Goal: Task Accomplishment & Management: Complete application form

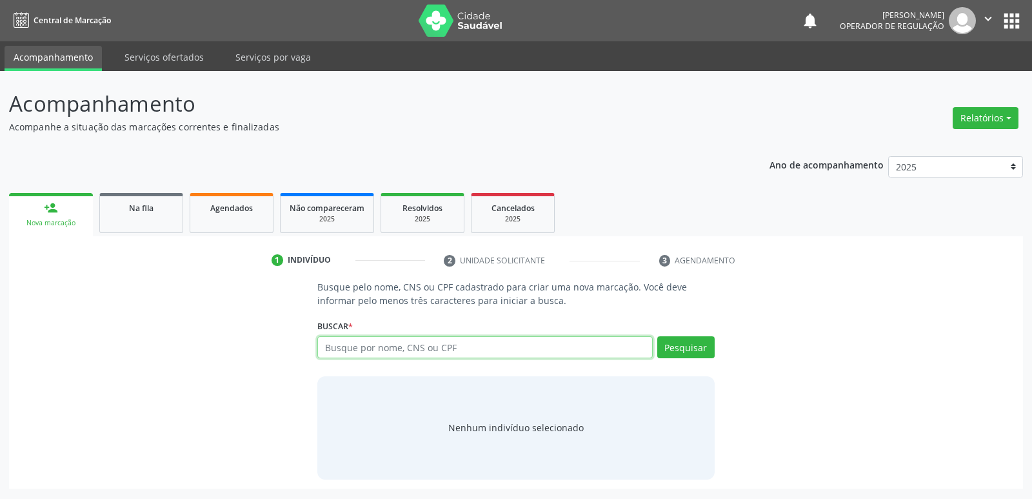
click at [371, 349] on input "text" at bounding box center [484, 347] width 335 height 22
type input "+"
type input "703400576006500"
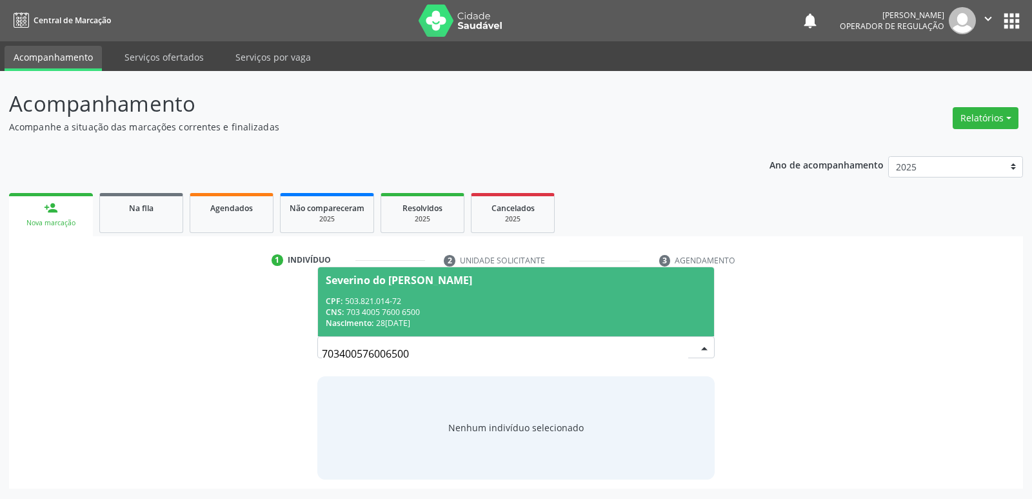
click at [402, 280] on div "Severino do [PERSON_NAME]" at bounding box center [399, 280] width 146 height 10
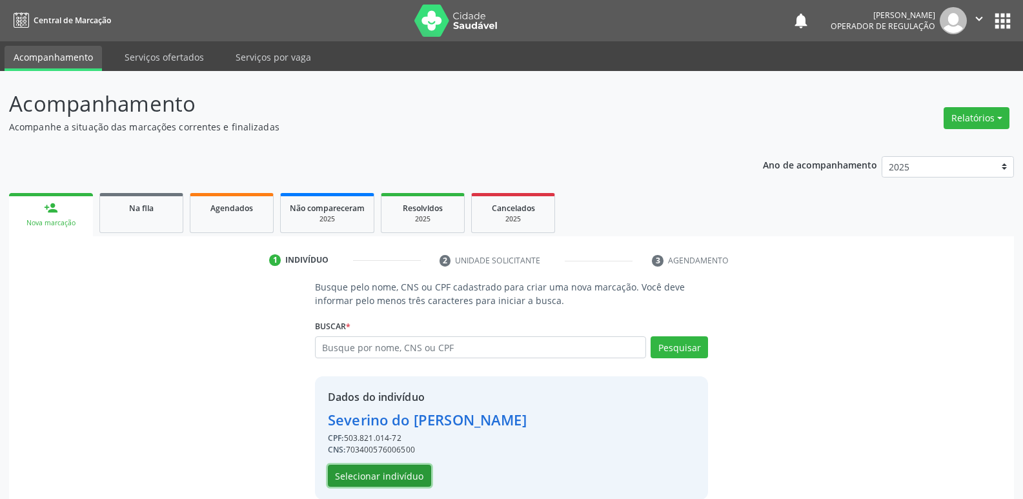
click at [391, 477] on button "Selecionar indivíduo" at bounding box center [379, 476] width 103 height 22
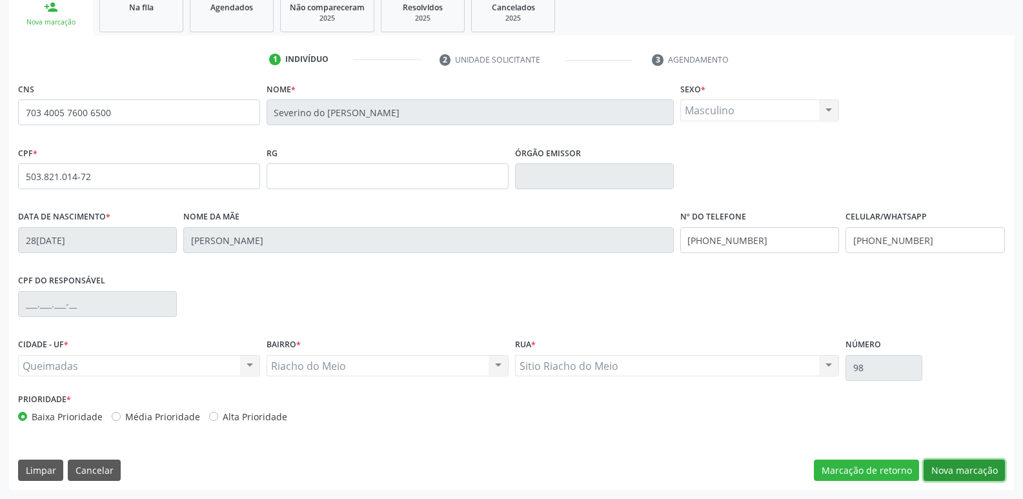
click at [970, 471] on button "Nova marcação" at bounding box center [963, 470] width 81 height 22
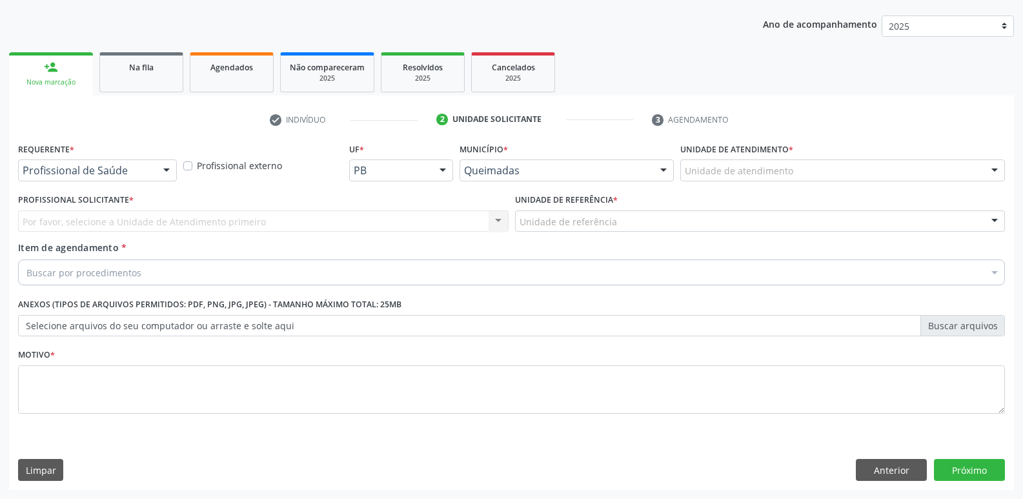
scroll to position [141, 0]
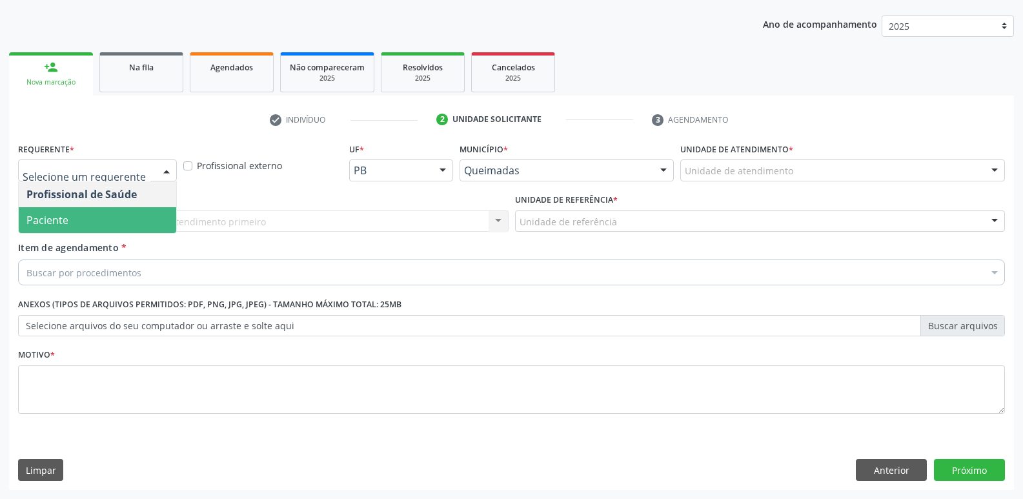
drag, startPoint x: 103, startPoint y: 212, endPoint x: 114, endPoint y: 211, distance: 11.0
click at [104, 212] on span "Paciente" at bounding box center [97, 220] width 157 height 26
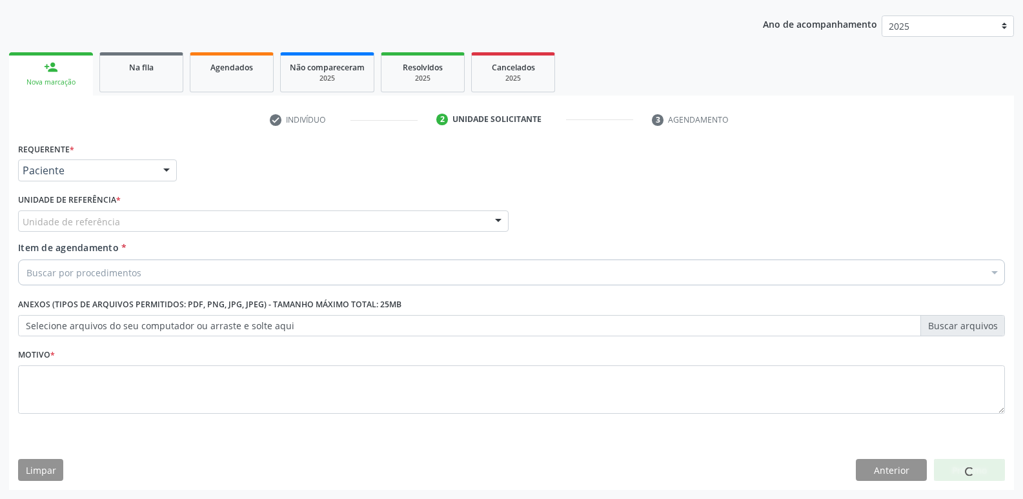
click at [134, 217] on div "Unidade de referência" at bounding box center [263, 221] width 490 height 22
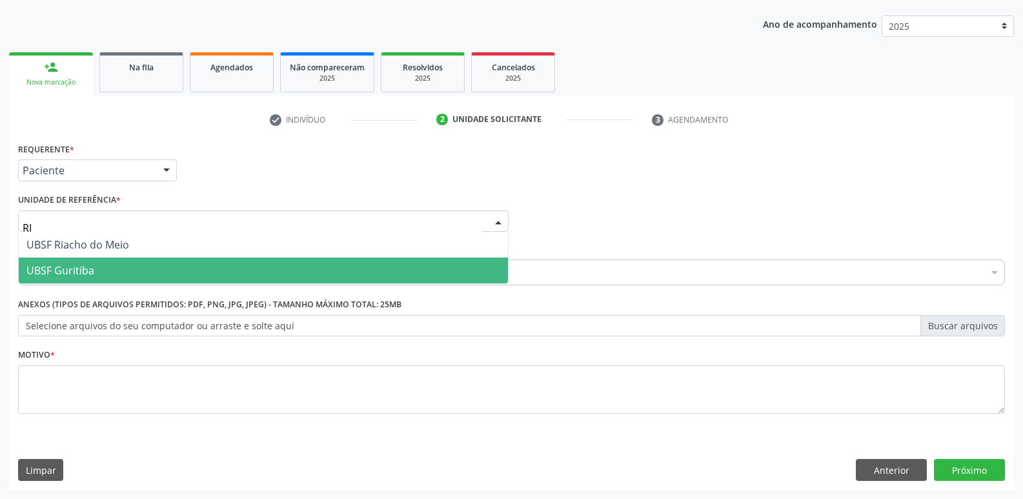
click at [134, 265] on span "UBSF Guritiba" at bounding box center [263, 270] width 489 height 26
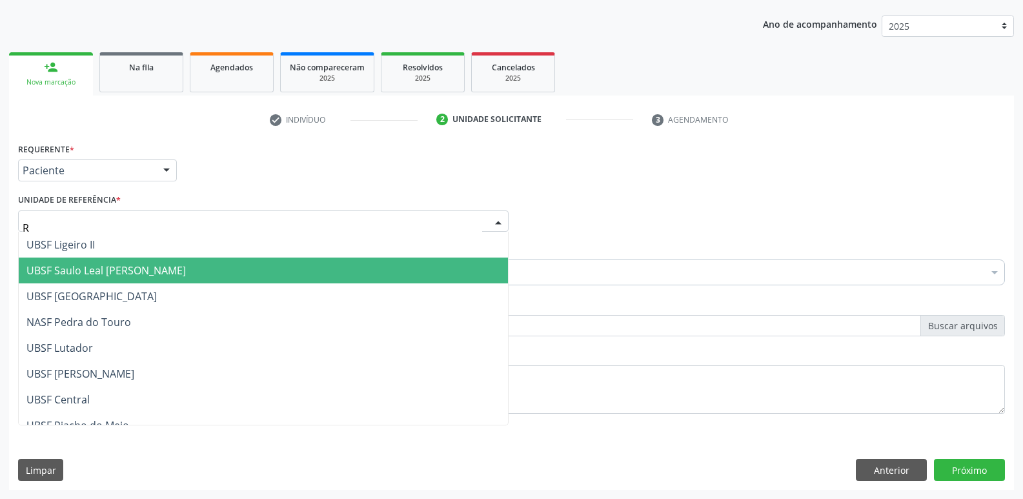
type input "RI"
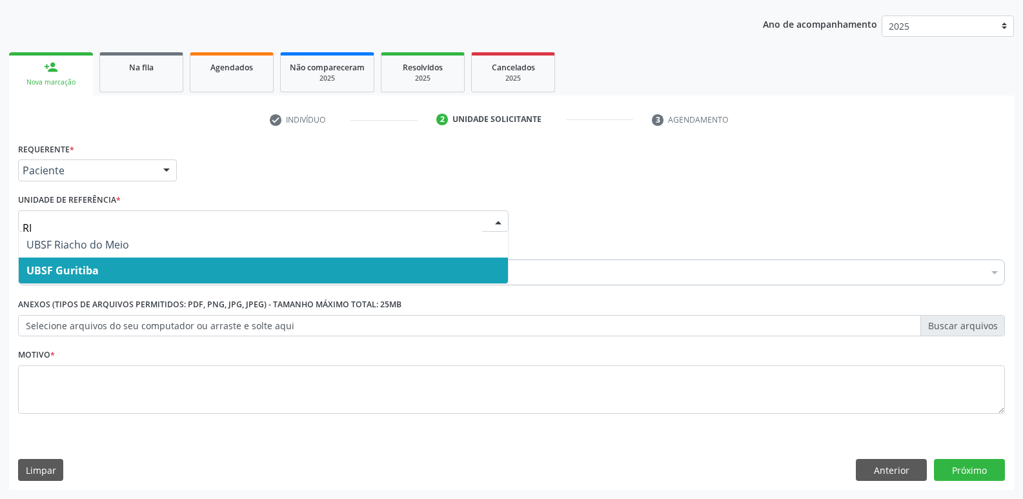
click at [125, 230] on input "RI" at bounding box center [252, 228] width 459 height 26
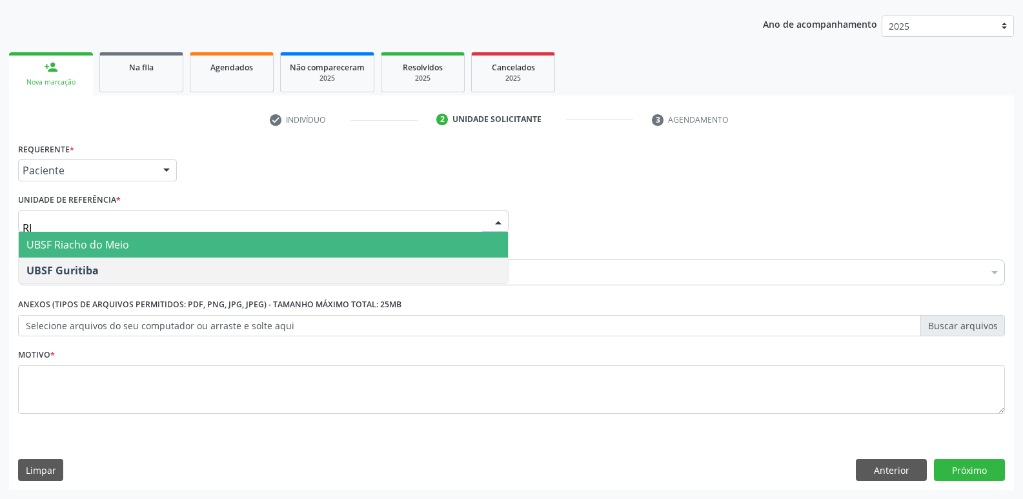
click at [115, 246] on span "UBSF Riacho do Meio" at bounding box center [77, 244] width 103 height 14
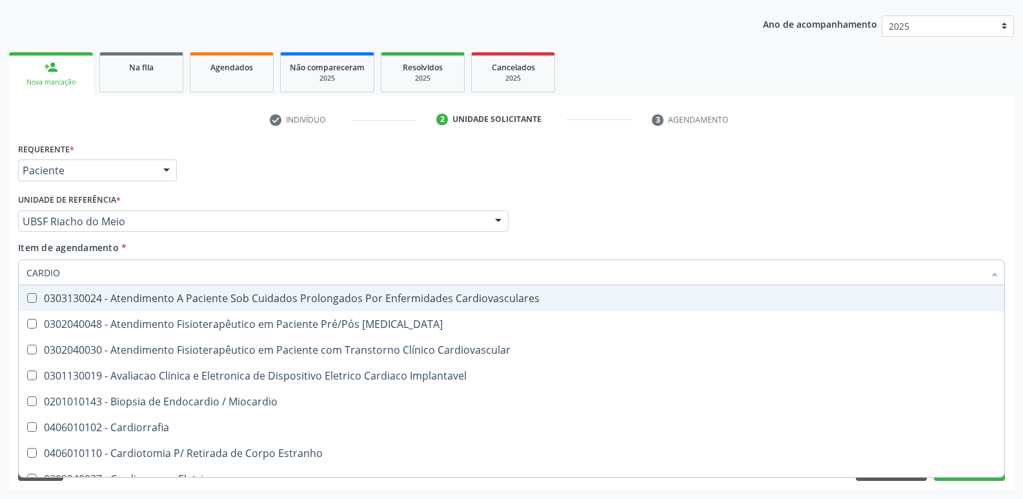
type input "CARDIOL"
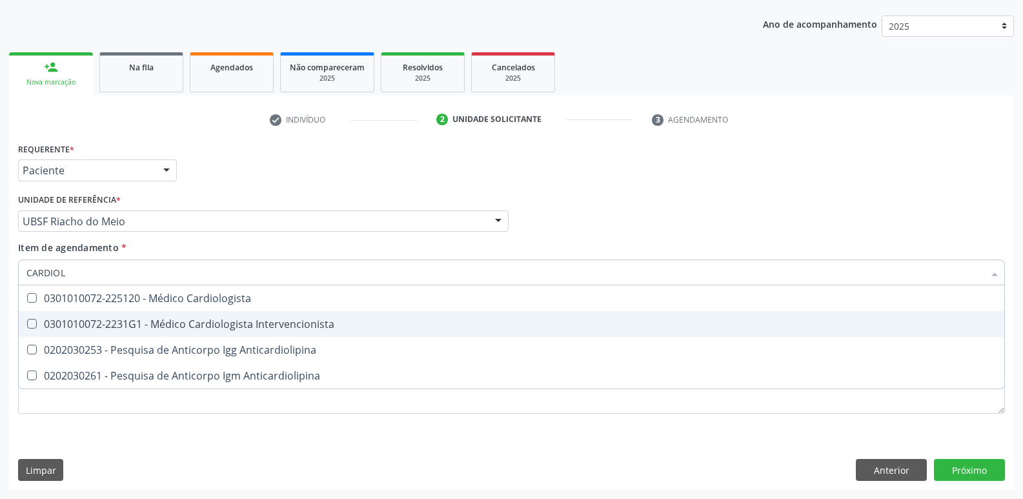
click at [271, 320] on div "0301010072-2231G1 - Médico Cardiologista Intervencionista" at bounding box center [511, 324] width 970 height 10
checkbox Intervencionista "true"
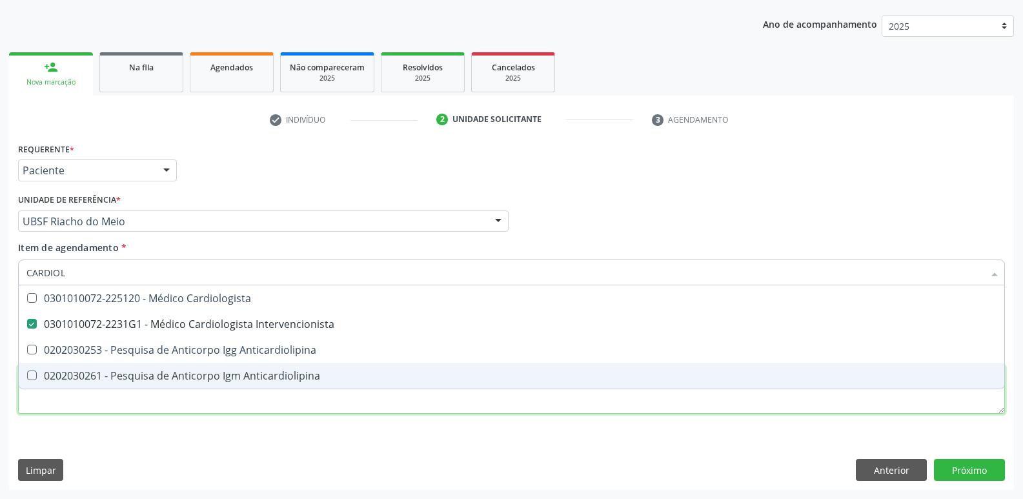
click at [223, 399] on div "Requerente * Paciente Profissional de Saúde Paciente Nenhum resultado encontrad…" at bounding box center [511, 285] width 986 height 292
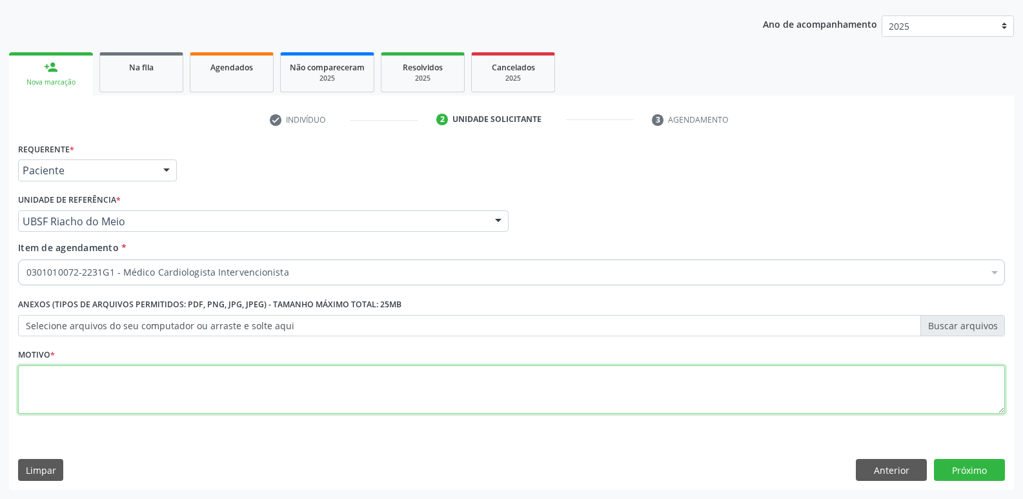
paste textarea "AVALIAÇÃO"
type textarea "AVALIAÇÃO"
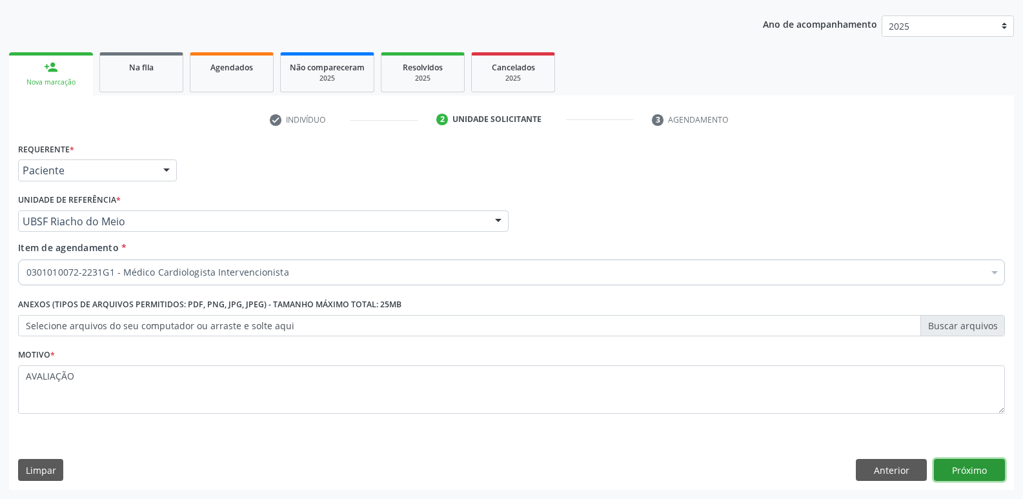
click at [956, 472] on button "Próximo" at bounding box center [969, 470] width 71 height 22
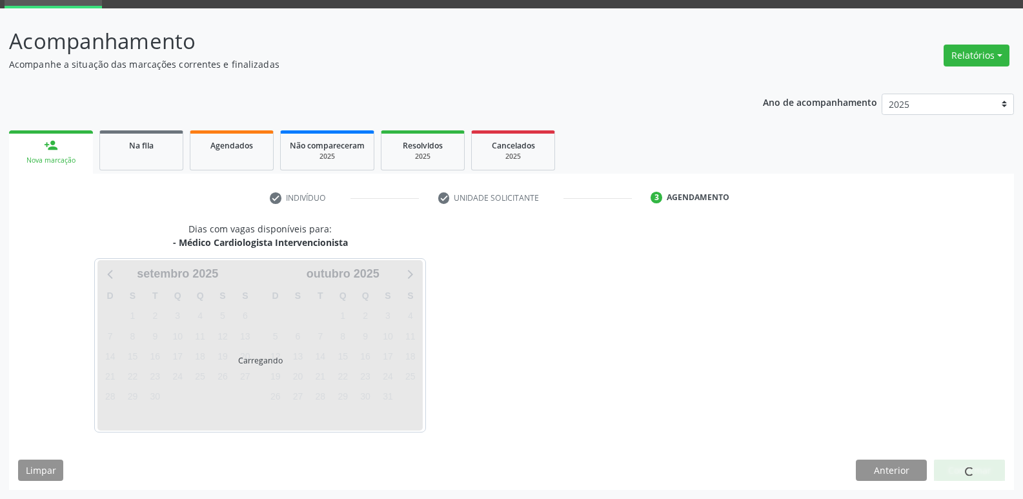
scroll to position [63, 0]
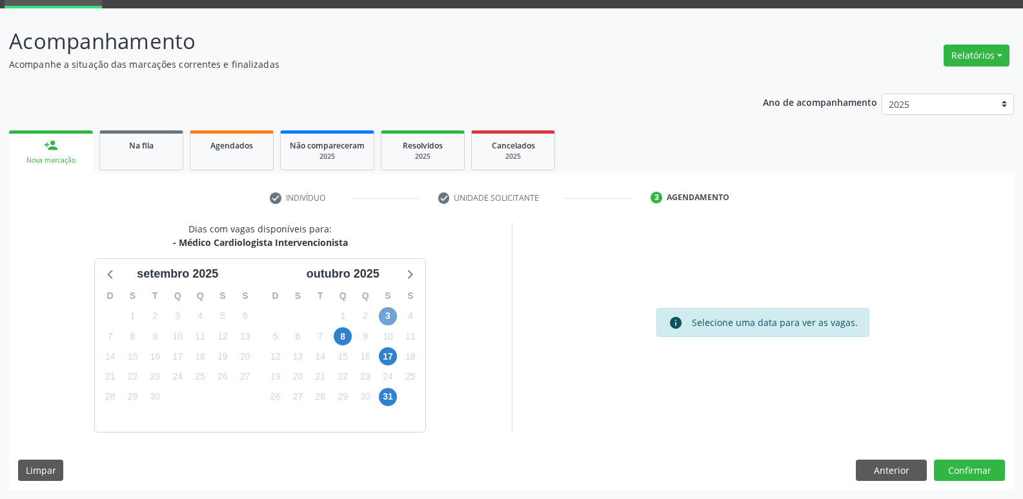
click at [390, 317] on span "3" at bounding box center [388, 316] width 18 height 18
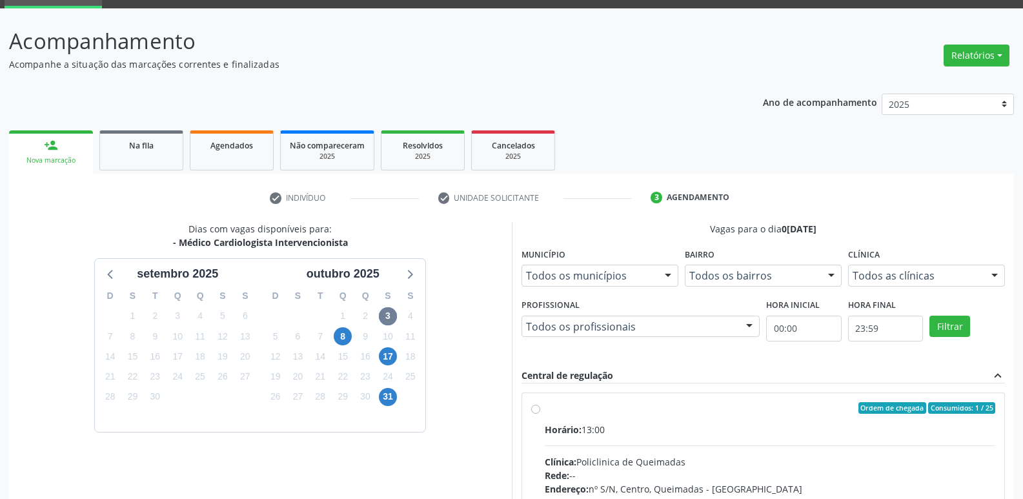
drag, startPoint x: 856, startPoint y: 423, endPoint x: 926, endPoint y: 354, distance: 98.1
click at [866, 413] on label "Ordem de chegada Consumidos: 1 / 25 Horário: 13:00 Clínica: Policlinica de Quei…" at bounding box center [770, 501] width 451 height 198
radio input "true"
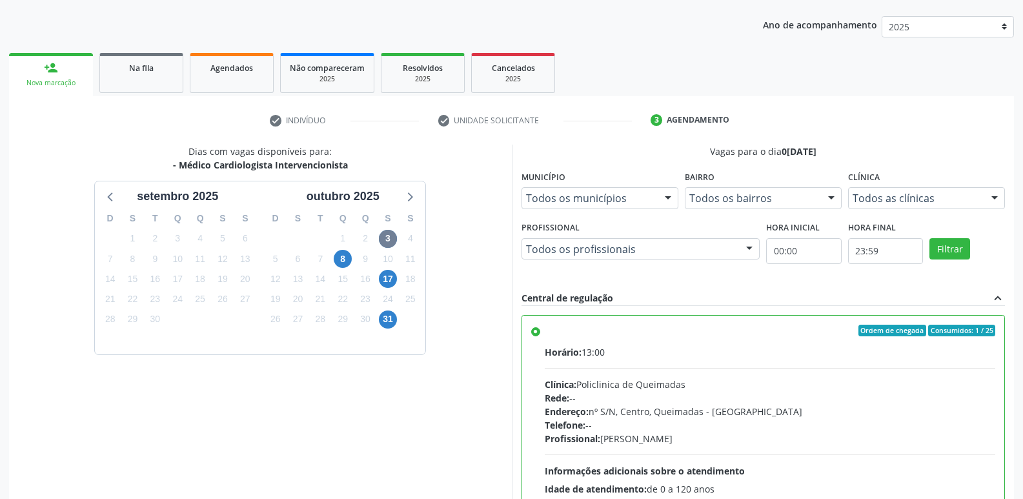
scroll to position [272, 0]
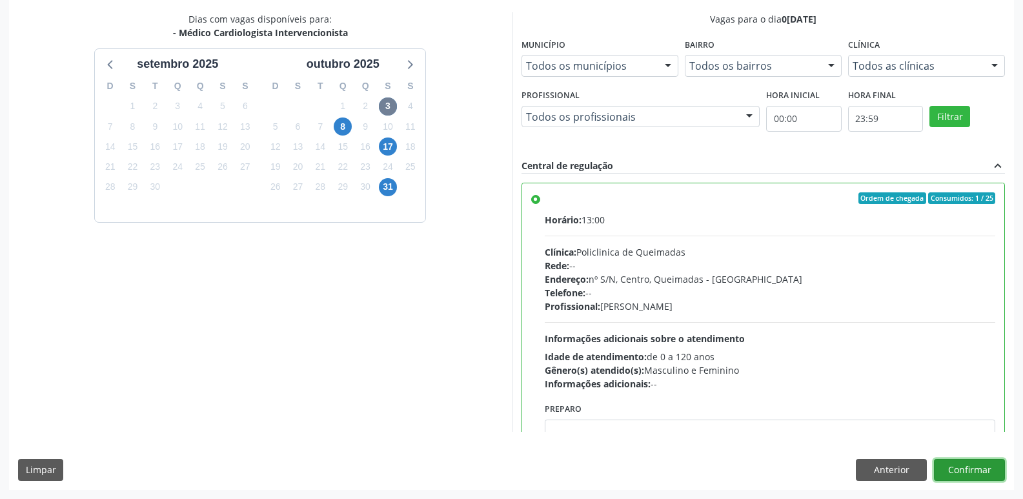
click at [968, 468] on button "Confirmar" at bounding box center [969, 470] width 71 height 22
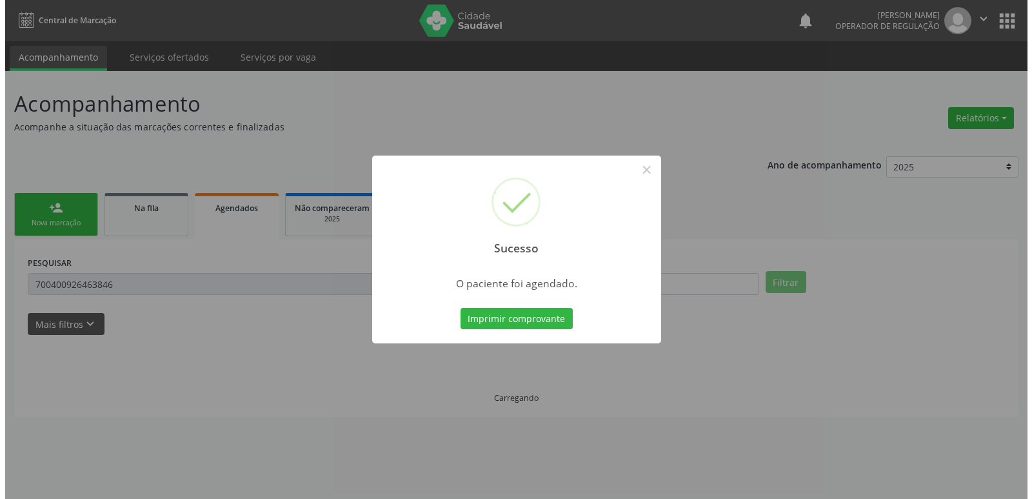
scroll to position [0, 0]
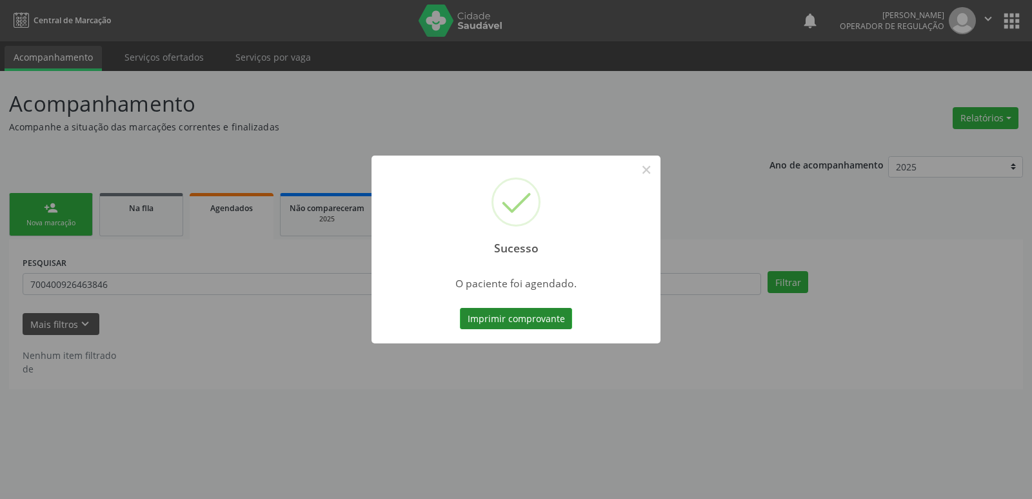
click at [522, 325] on button "Imprimir comprovante" at bounding box center [516, 319] width 112 height 22
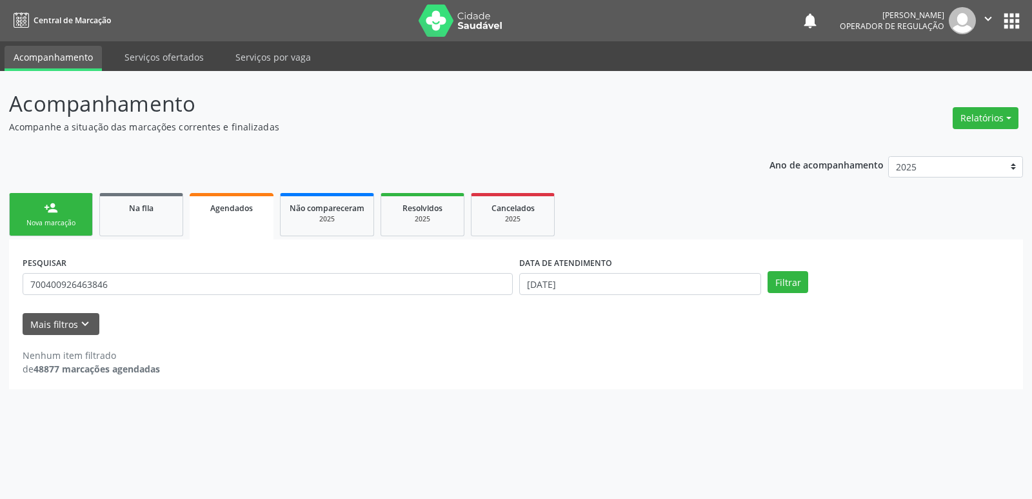
click at [77, 214] on link "person_add Nova marcação" at bounding box center [51, 214] width 84 height 43
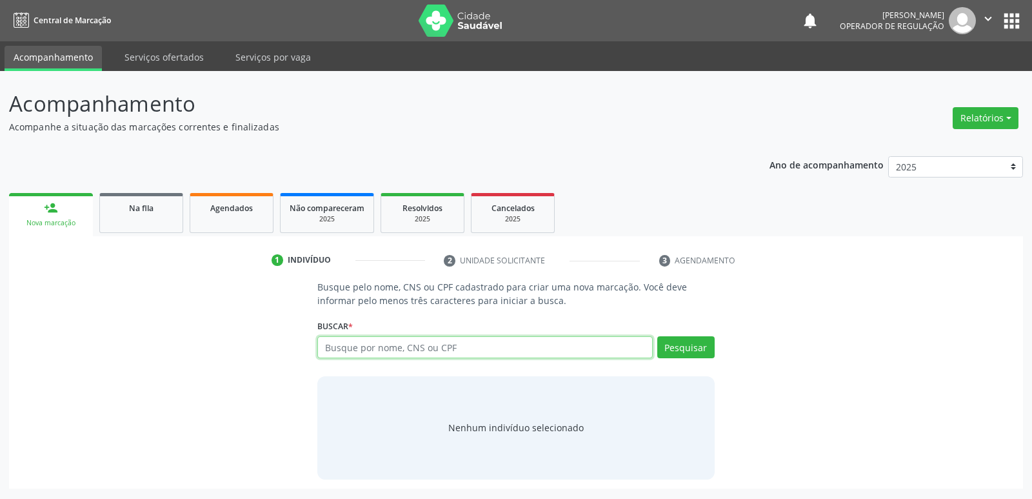
click at [377, 352] on input "text" at bounding box center [484, 347] width 335 height 22
type input "898005816959893"
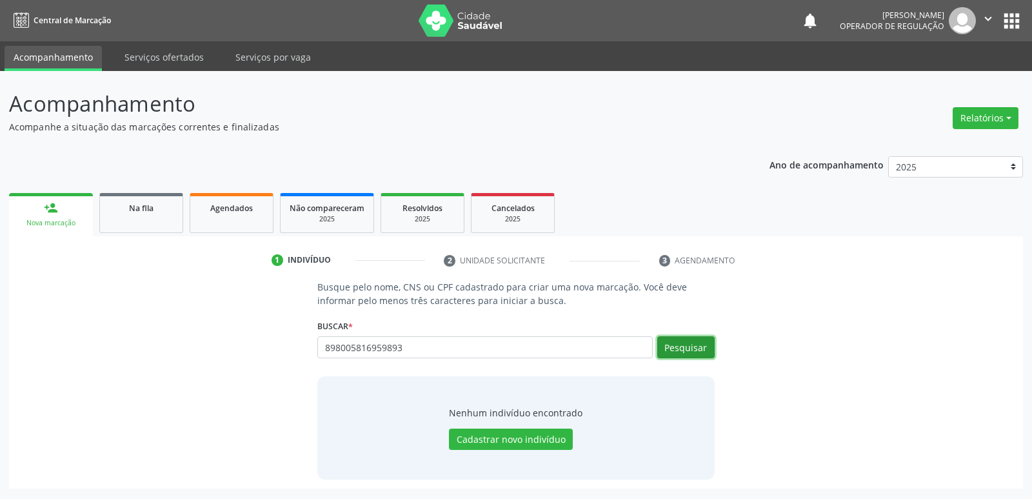
click at [683, 348] on button "Pesquisar" at bounding box center [685, 347] width 57 height 22
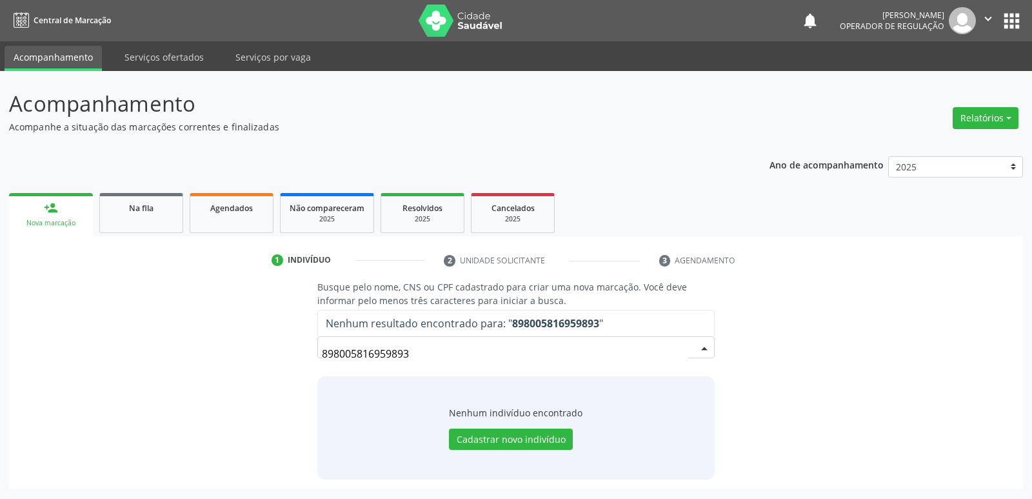
drag, startPoint x: 428, startPoint y: 360, endPoint x: 0, endPoint y: 353, distance: 427.8
click at [0, 353] on div "Acompanhamento Acompanhe a situação das marcações correntes e finalizadas Relat…" at bounding box center [516, 285] width 1032 height 428
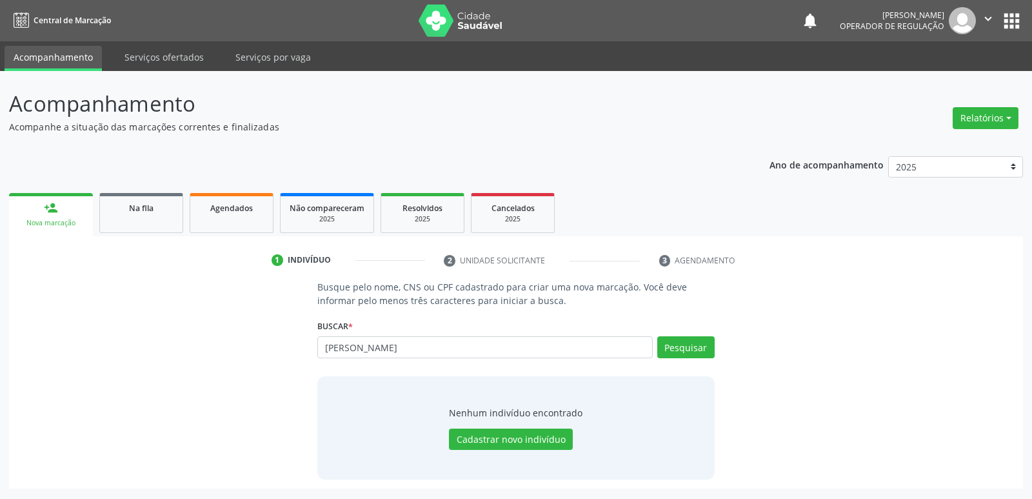
click at [348, 346] on input "[PERSON_NAME]" at bounding box center [484, 347] width 335 height 22
type input "[PERSON_NAME]"
click at [1015, 18] on button "apps" at bounding box center [1012, 21] width 23 height 23
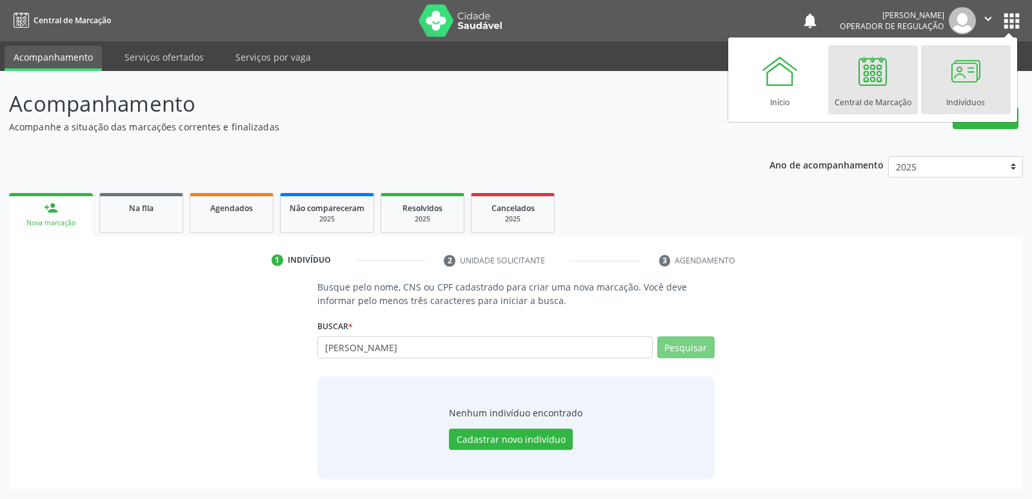
click at [951, 87] on div at bounding box center [965, 71] width 39 height 39
